Goal: Task Accomplishment & Management: Manage account settings

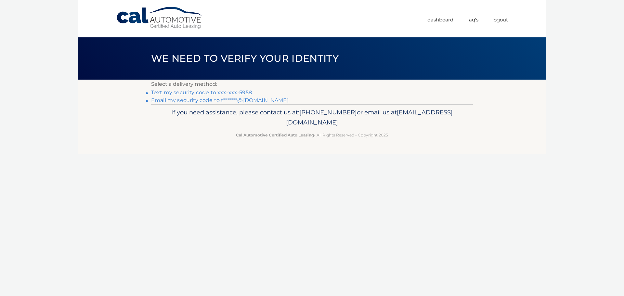
click at [242, 90] on link "Text my security code to xxx-xxx-5958" at bounding box center [201, 92] width 101 height 6
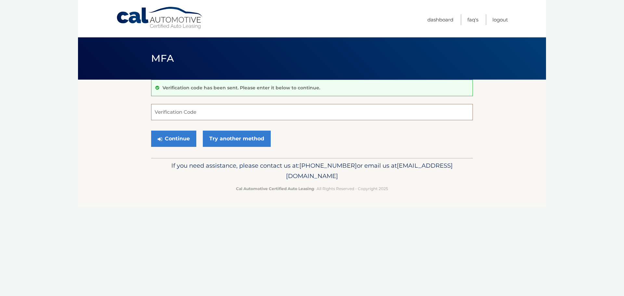
click at [221, 111] on input "Verification Code" at bounding box center [312, 112] width 322 height 16
type input "338887"
click at [183, 138] on button "Continue" at bounding box center [173, 139] width 45 height 16
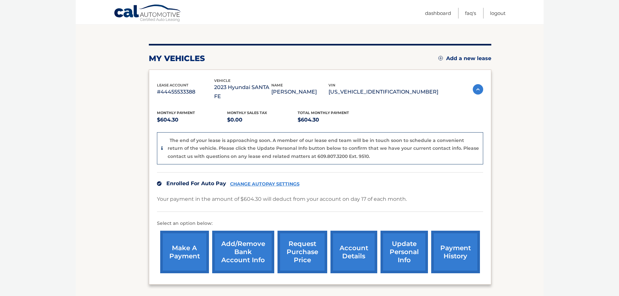
scroll to position [98, 0]
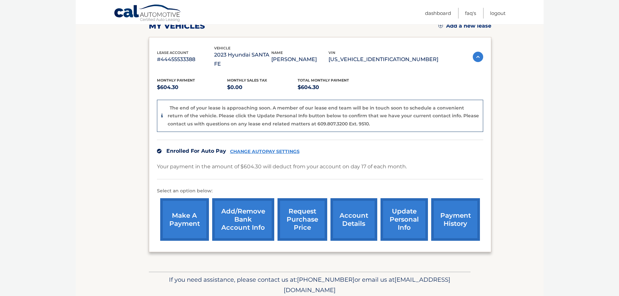
click at [232, 212] on link "Add/Remove bank account info" at bounding box center [243, 219] width 62 height 43
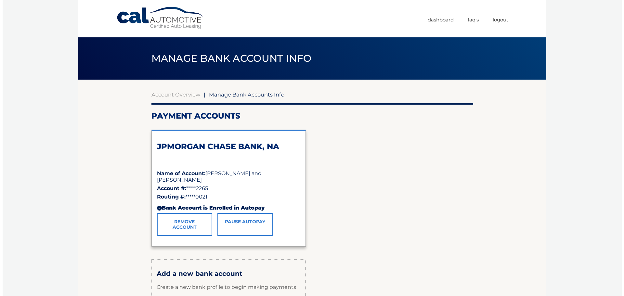
scroll to position [33, 0]
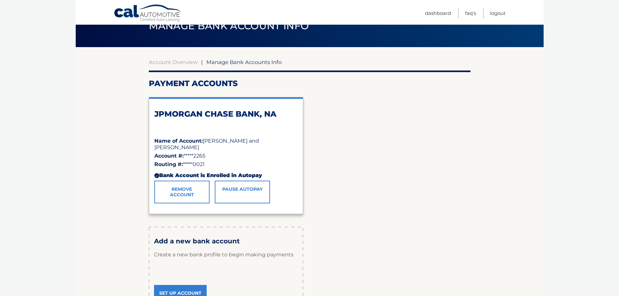
click at [193, 194] on link "Remove Account" at bounding box center [181, 192] width 55 height 23
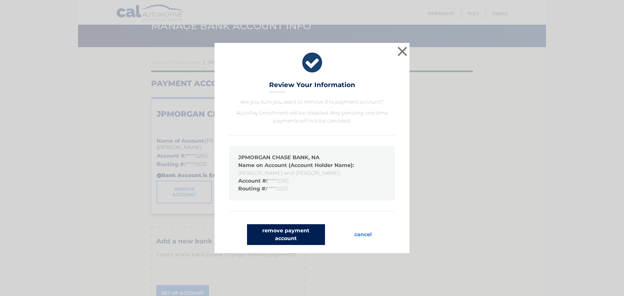
click at [280, 238] on button "remove payment account" at bounding box center [286, 234] width 78 height 21
